Goal: Information Seeking & Learning: Understand process/instructions

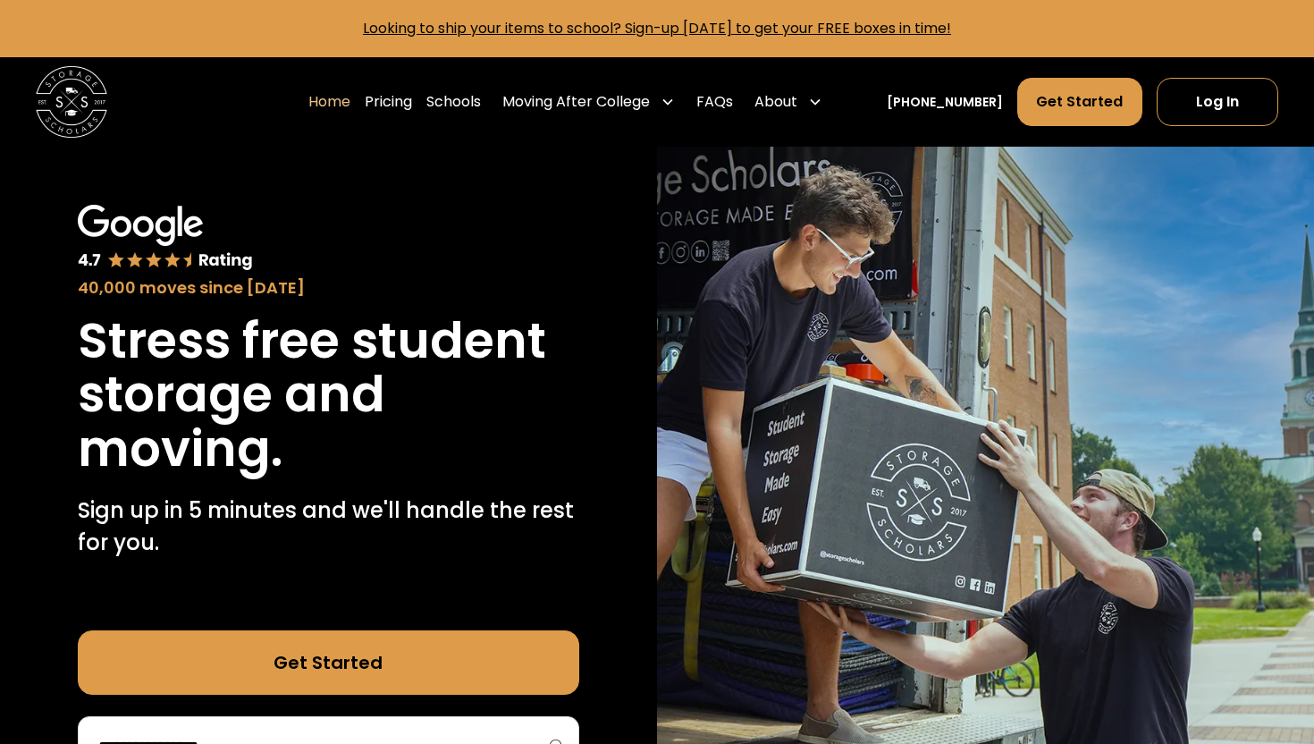
click at [371, 633] on link "Get Started" at bounding box center [328, 662] width 501 height 64
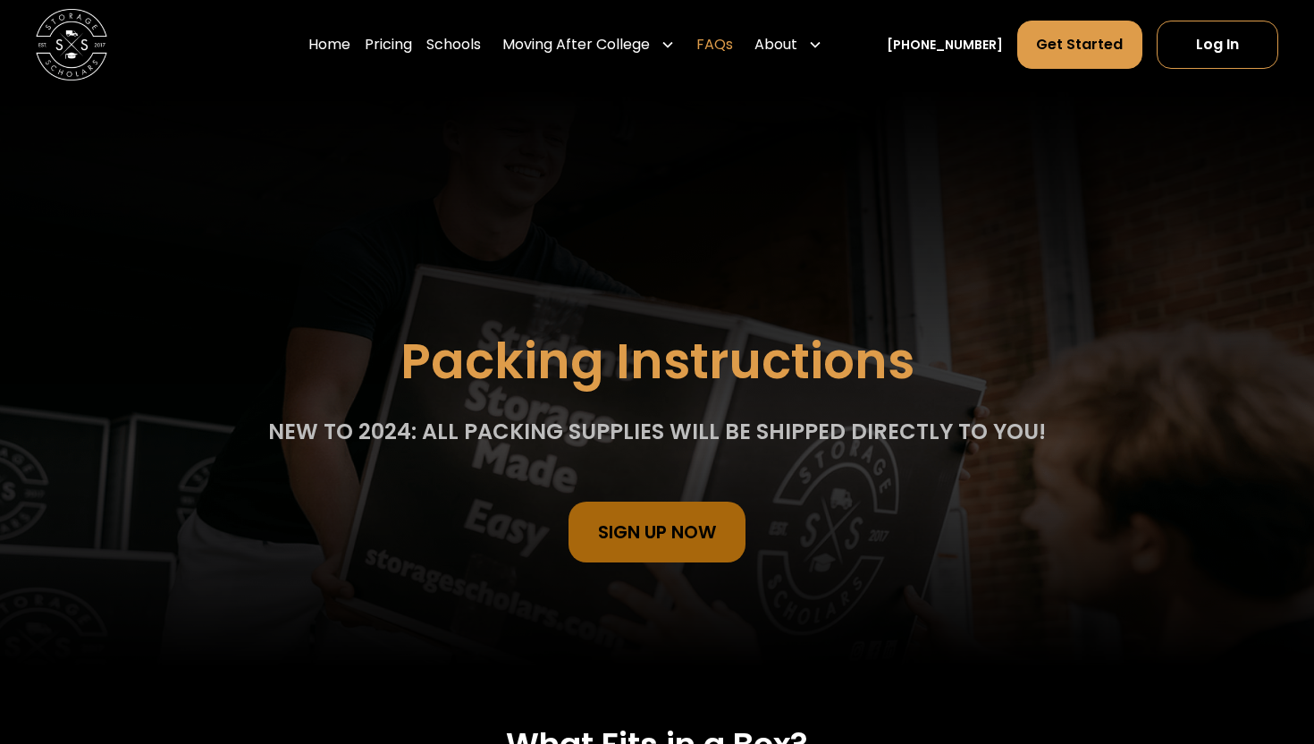
click at [733, 58] on link "FAQs" at bounding box center [714, 45] width 37 height 50
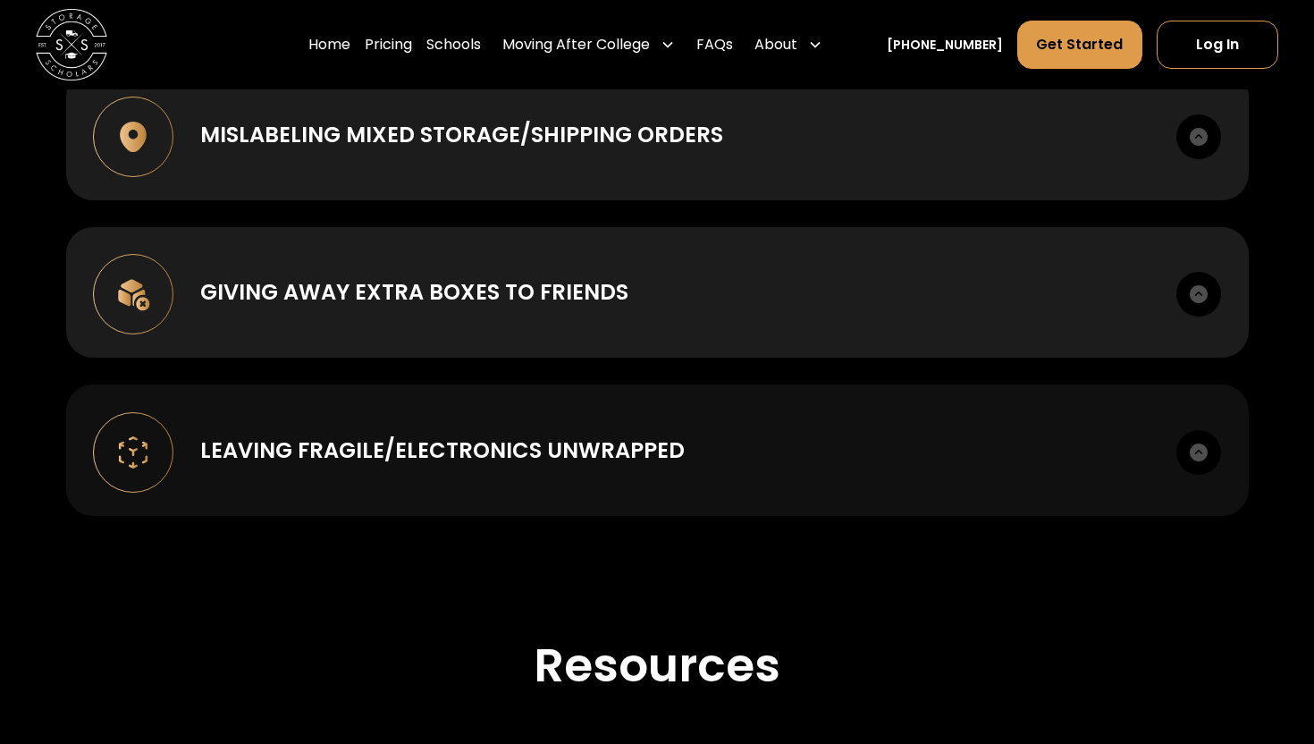
scroll to position [2369, 0]
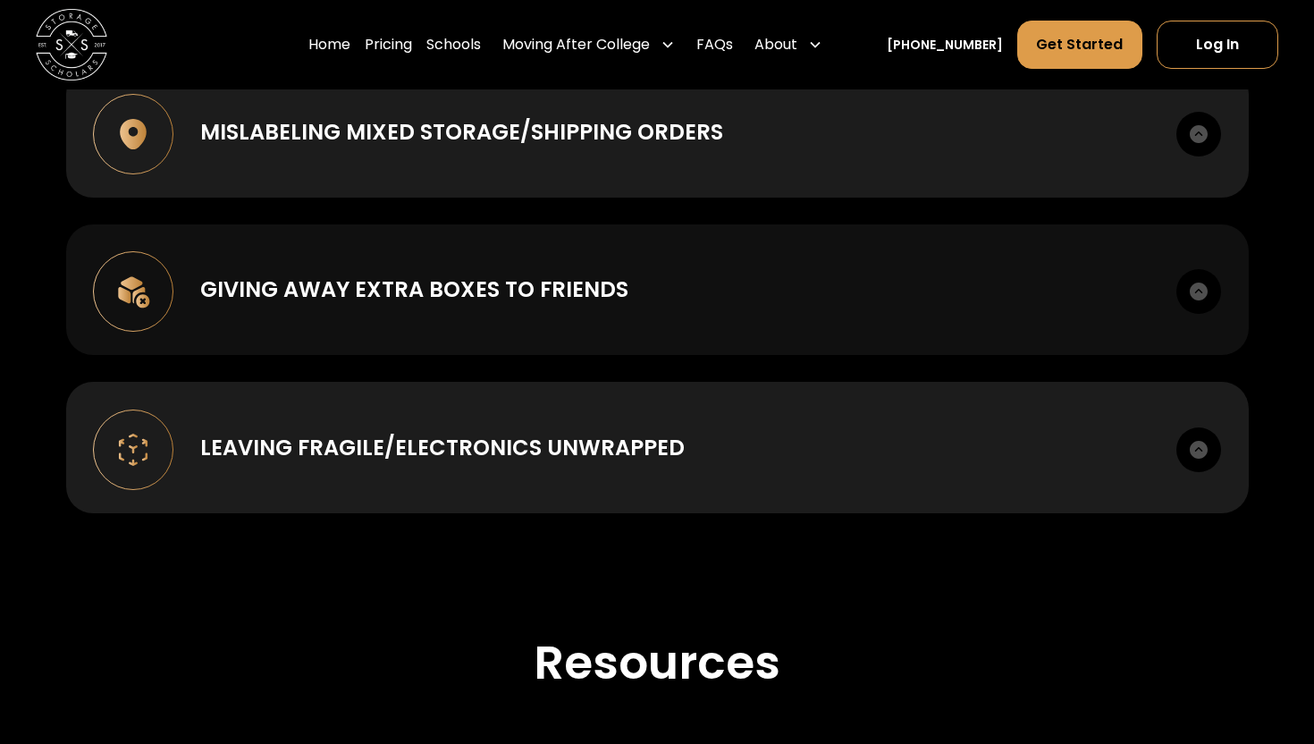
click at [688, 286] on div "Giving away extra boxes to friends Once you receive your supply kit you are wel…" at bounding box center [657, 289] width 1183 height 131
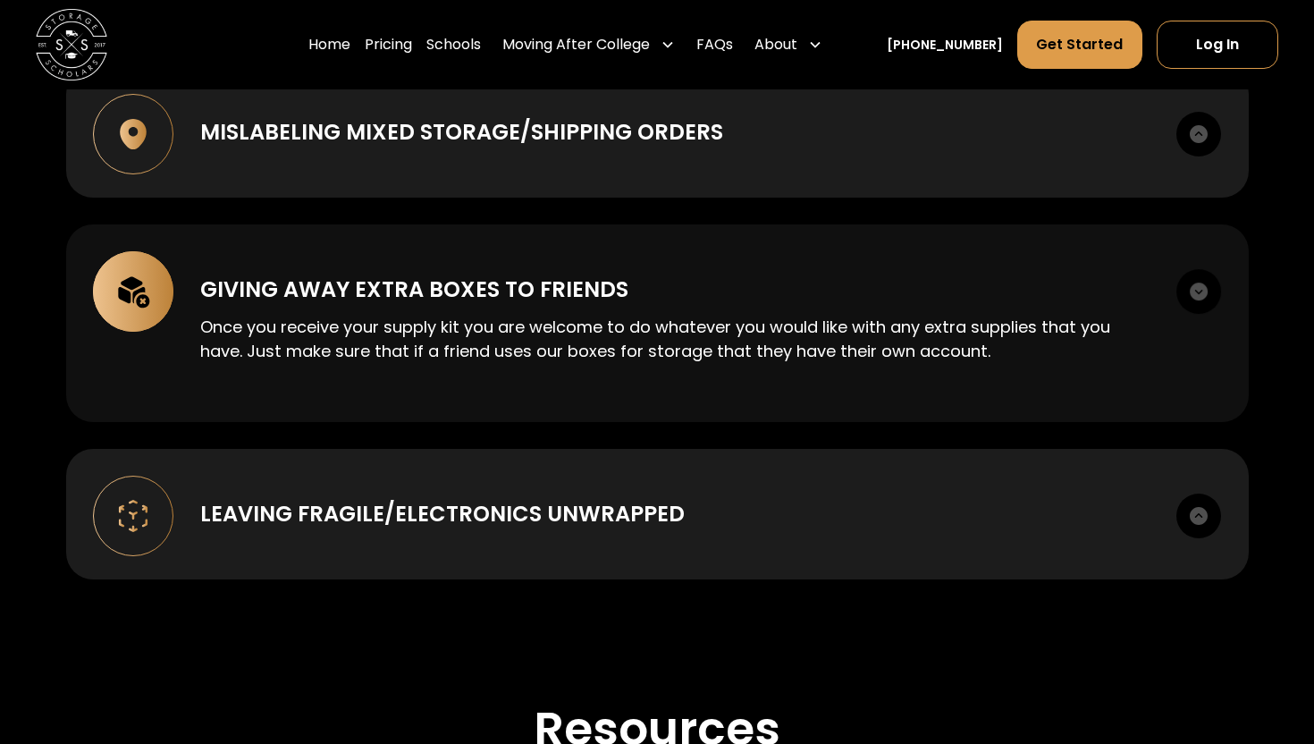
drag, startPoint x: 666, startPoint y: 323, endPoint x: 620, endPoint y: 353, distance: 54.8
click at [620, 353] on div "Giving away extra boxes to friends Once you receive your supply kit you are wel…" at bounding box center [657, 323] width 1183 height 198
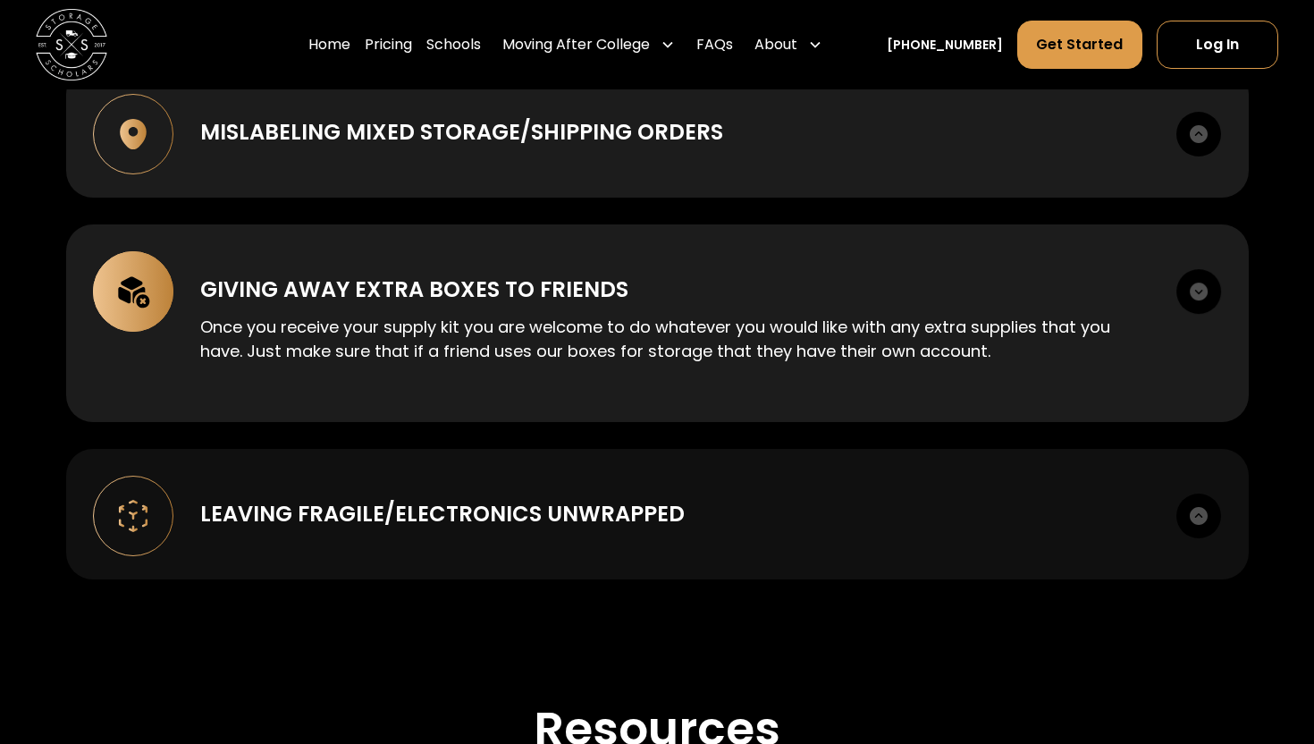
click at [599, 453] on div "Leaving Fragile/Electronics unwrapped It may be hard to believe, but we can’t t…" at bounding box center [657, 514] width 1183 height 131
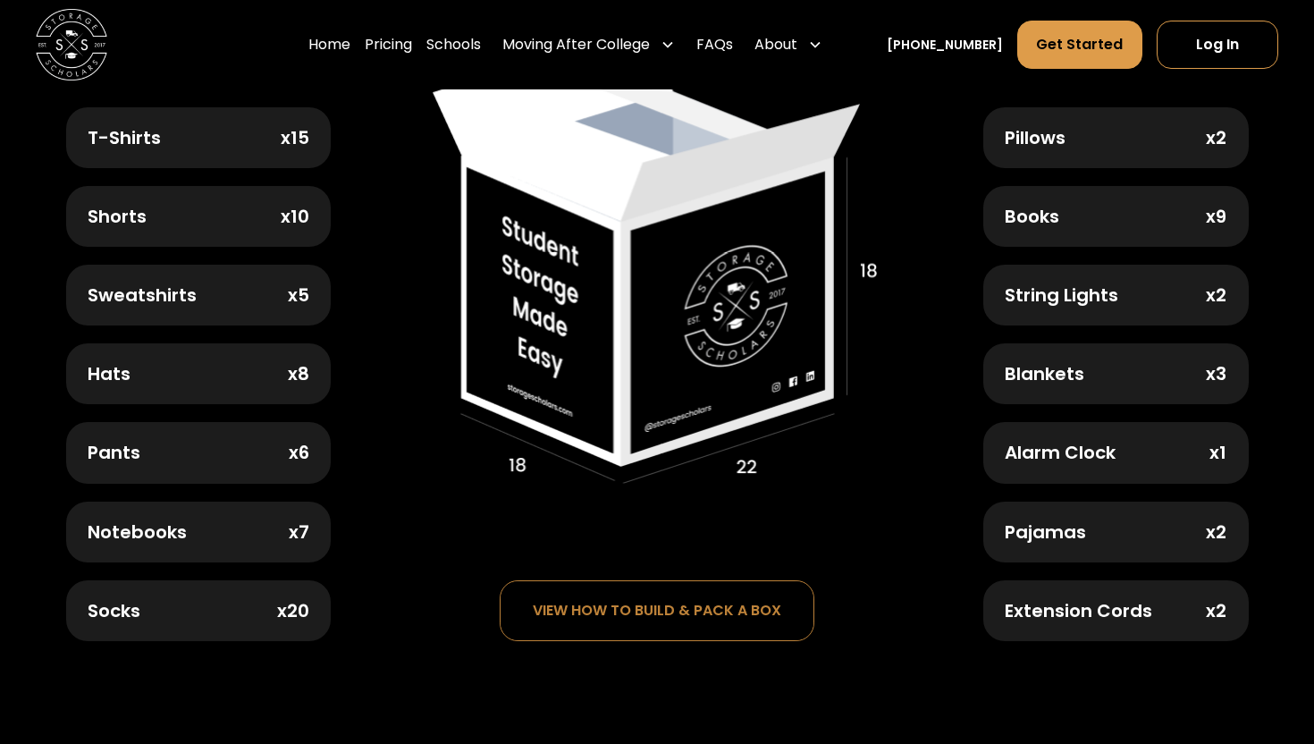
scroll to position [900, 0]
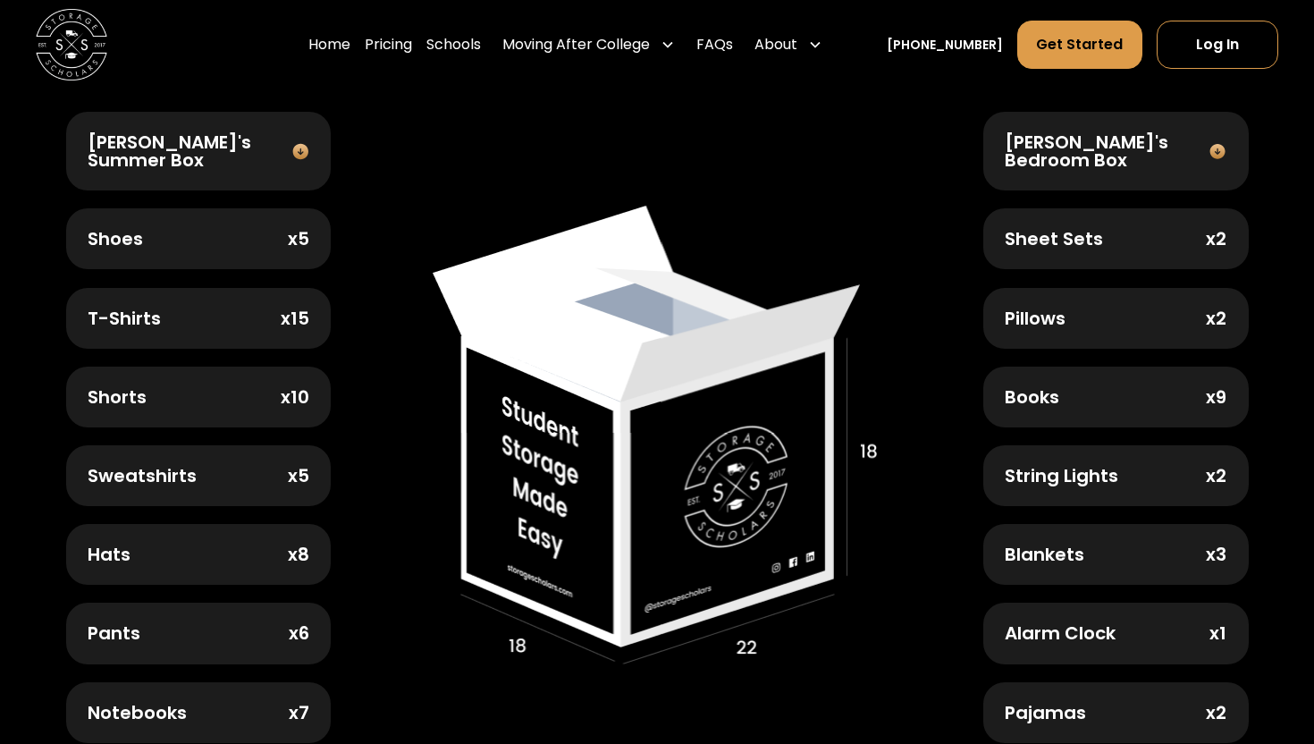
click at [665, 453] on img at bounding box center [657, 435] width 448 height 459
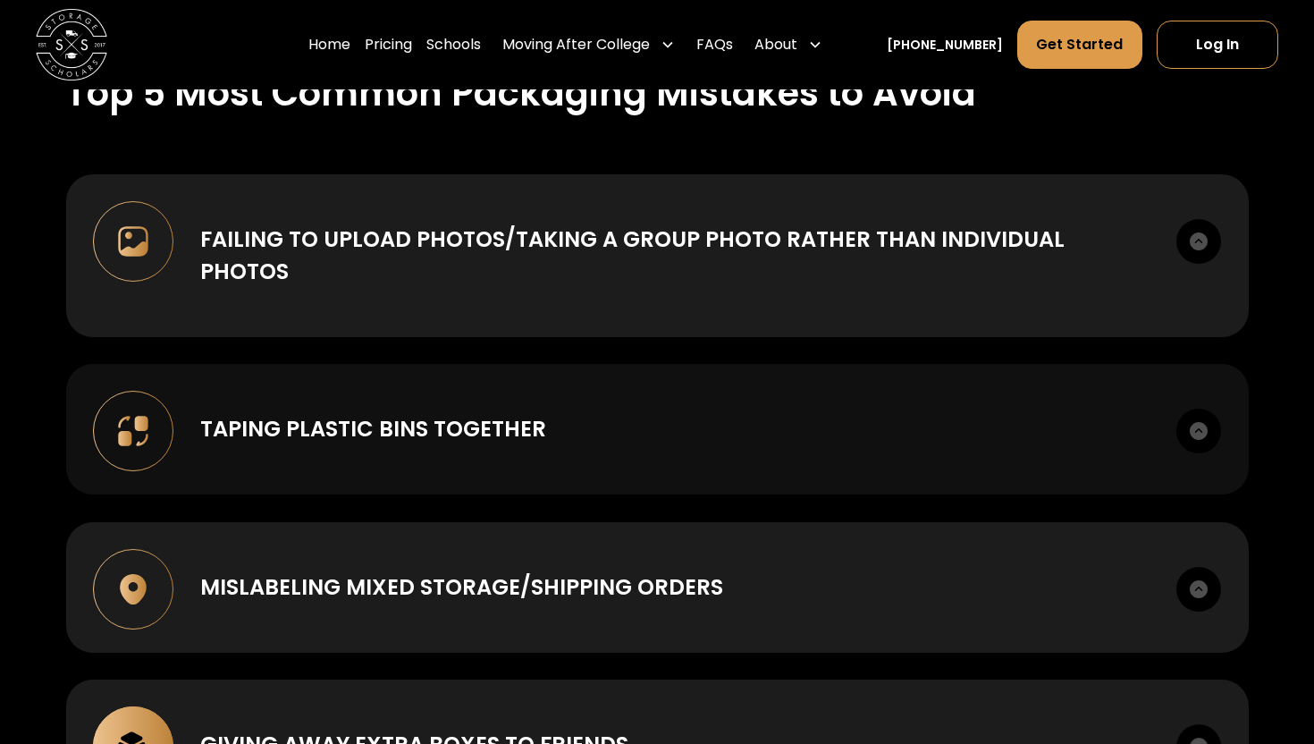
scroll to position [1833, 0]
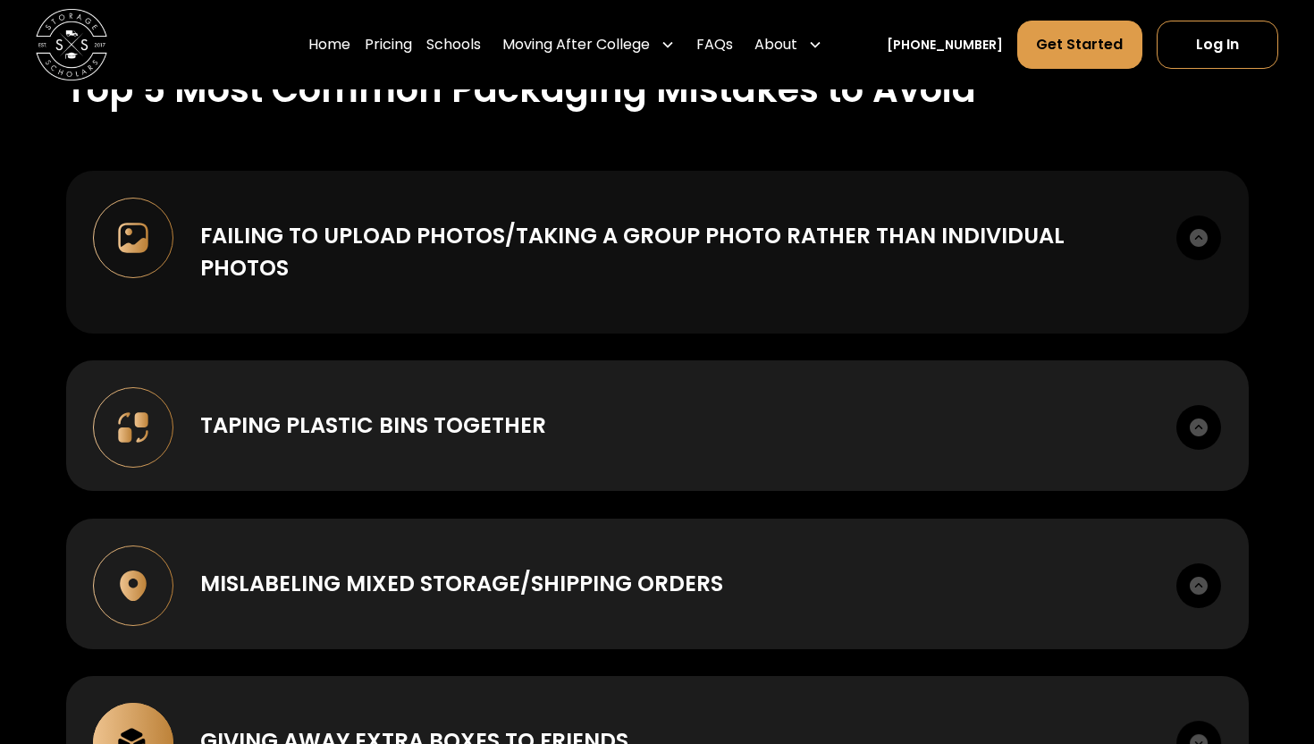
click at [1150, 258] on div "Failing to upload photos/taking a group photo rather than individual photos To …" at bounding box center [657, 252] width 1183 height 163
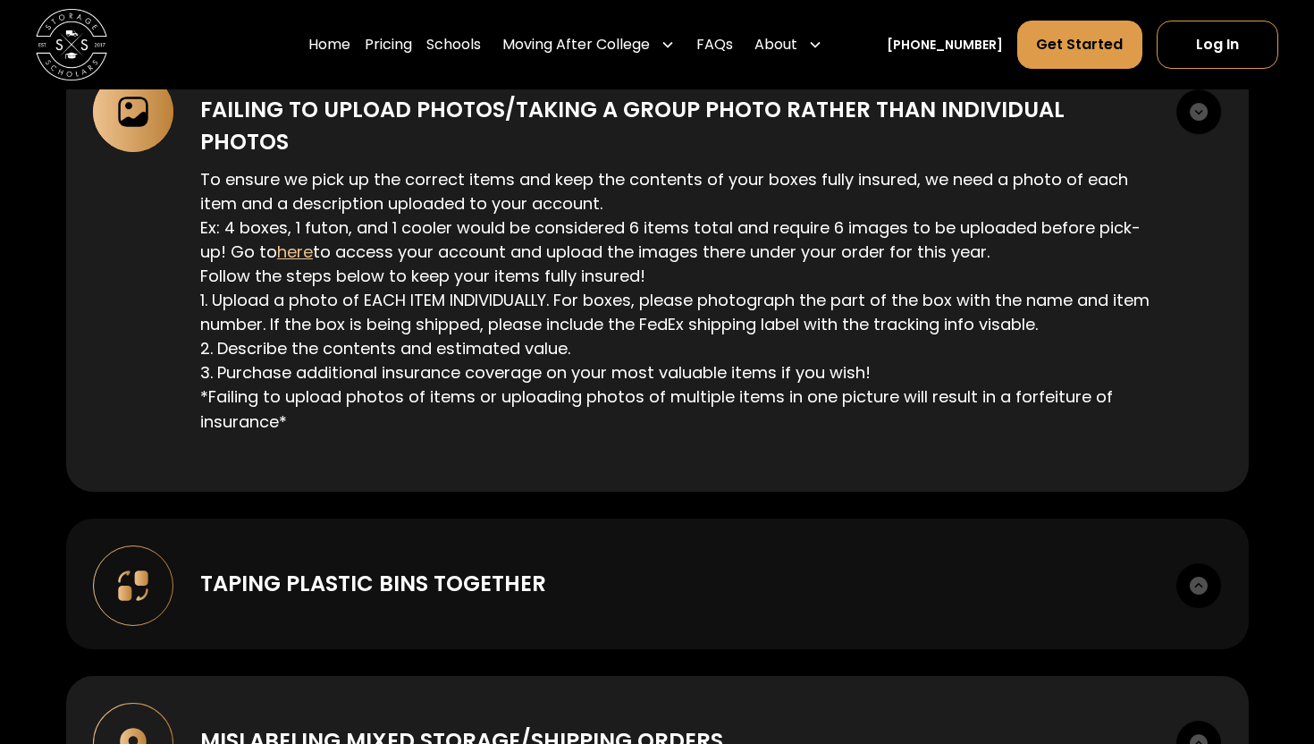
scroll to position [2045, 0]
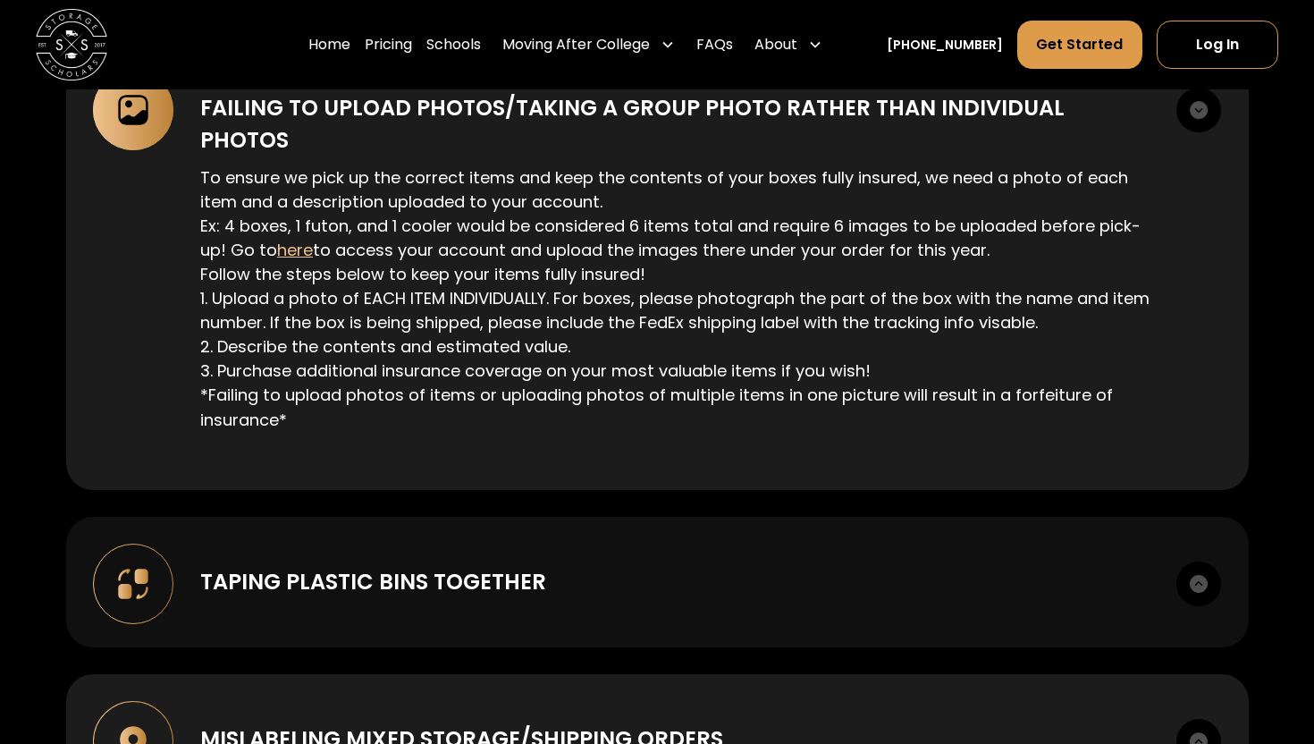
click at [847, 557] on div "Taping plastic bins together Taping plastic bins together increases the likelih…" at bounding box center [657, 582] width 1183 height 131
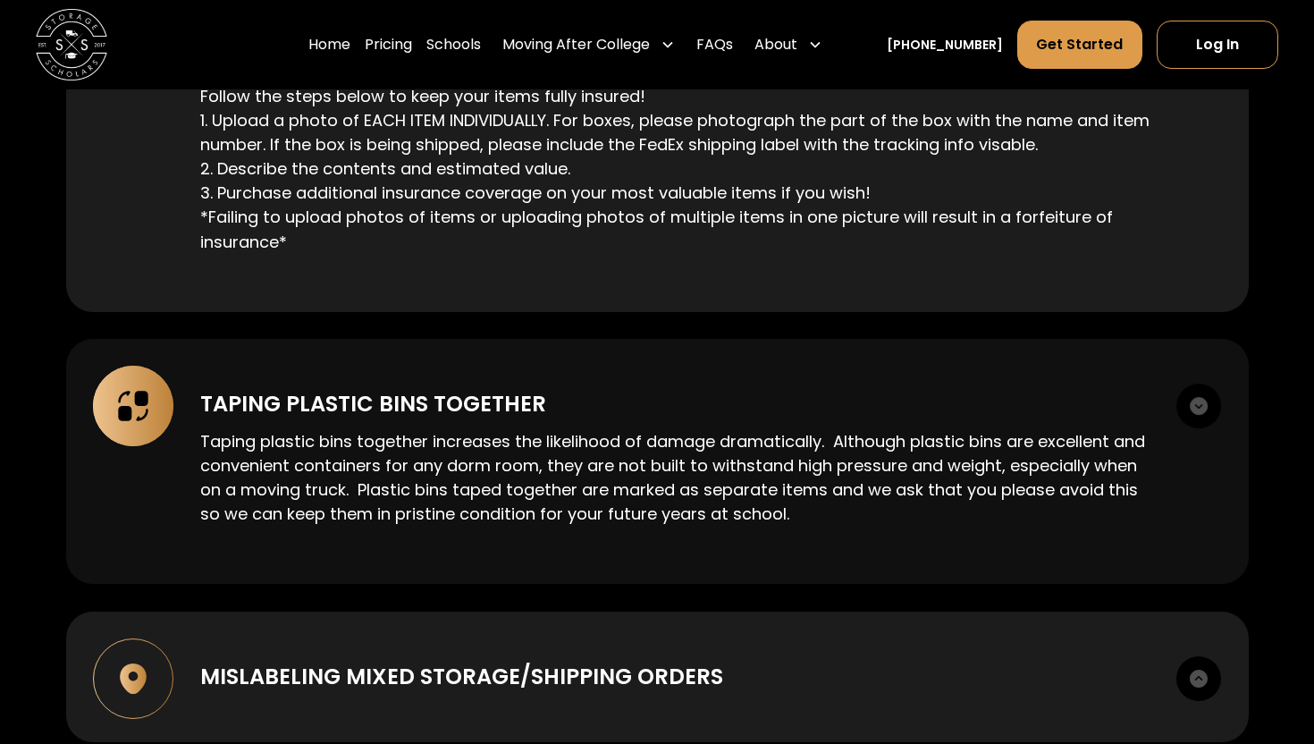
scroll to position [2240, 0]
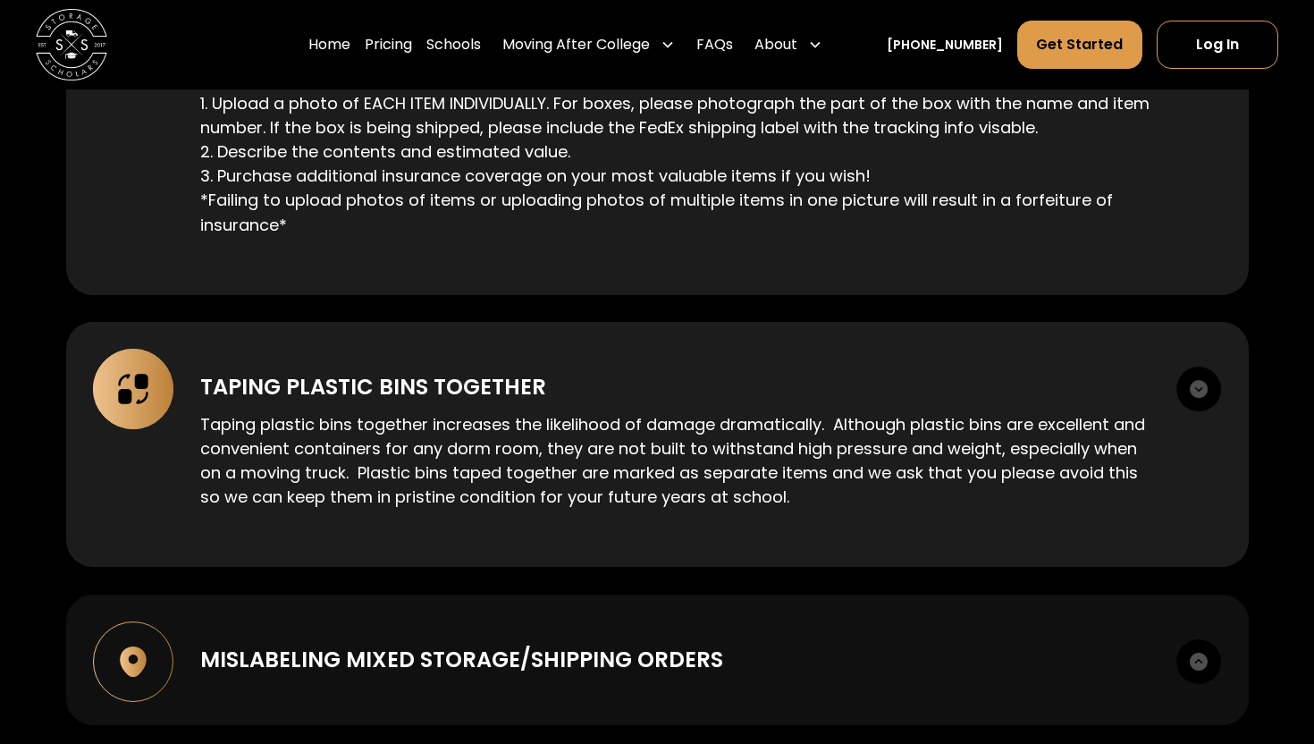
click at [847, 594] on div "Mislabeling mixed storage/shipping orders When we are picking up some items to …" at bounding box center [657, 659] width 1183 height 131
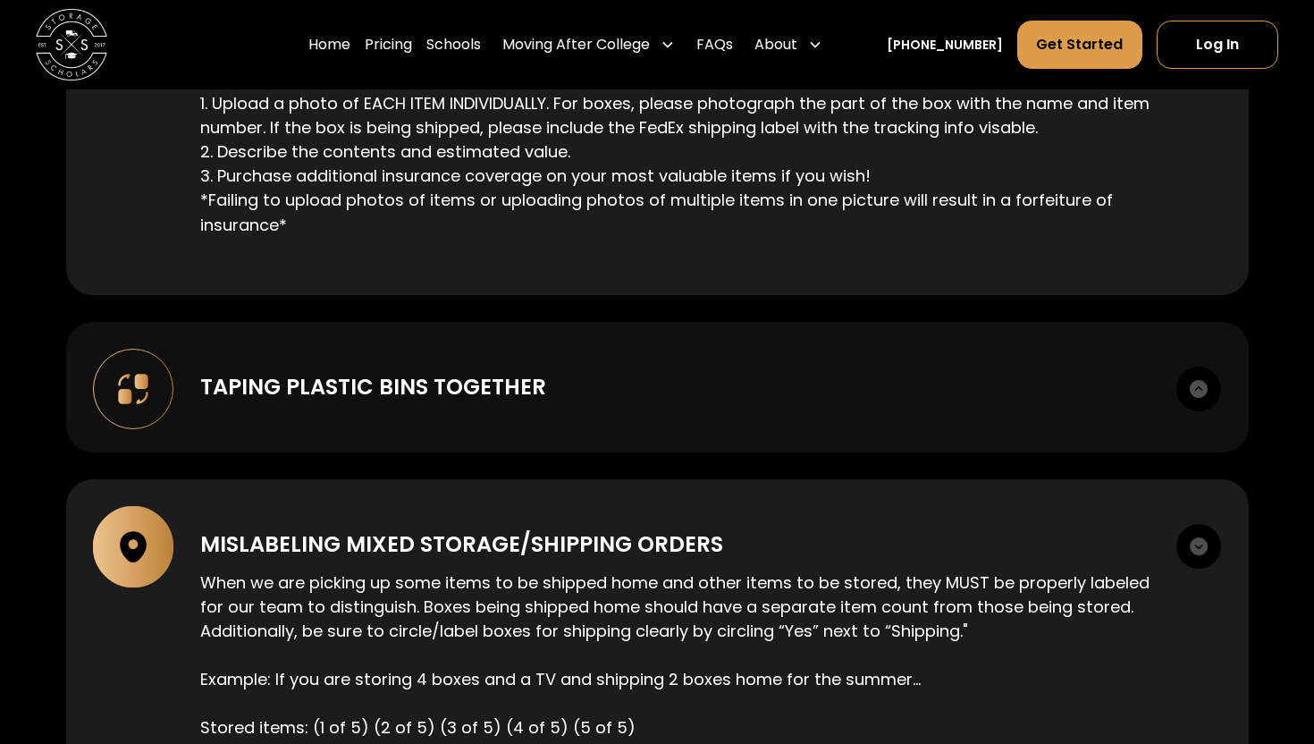
click at [982, 366] on div "Taping plastic bins together Taping plastic bins together increases the likelih…" at bounding box center [657, 387] width 1183 height 131
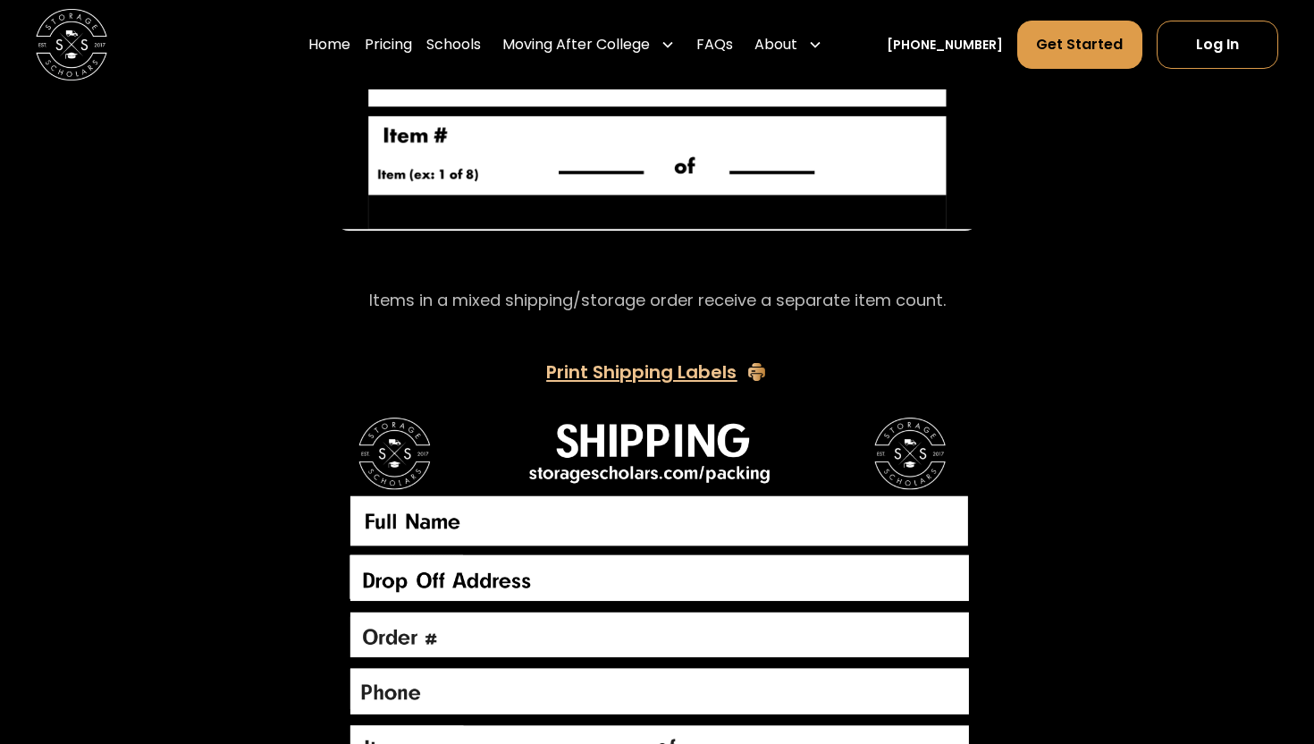
scroll to position [4629, 0]
